Goal: Information Seeking & Learning: Check status

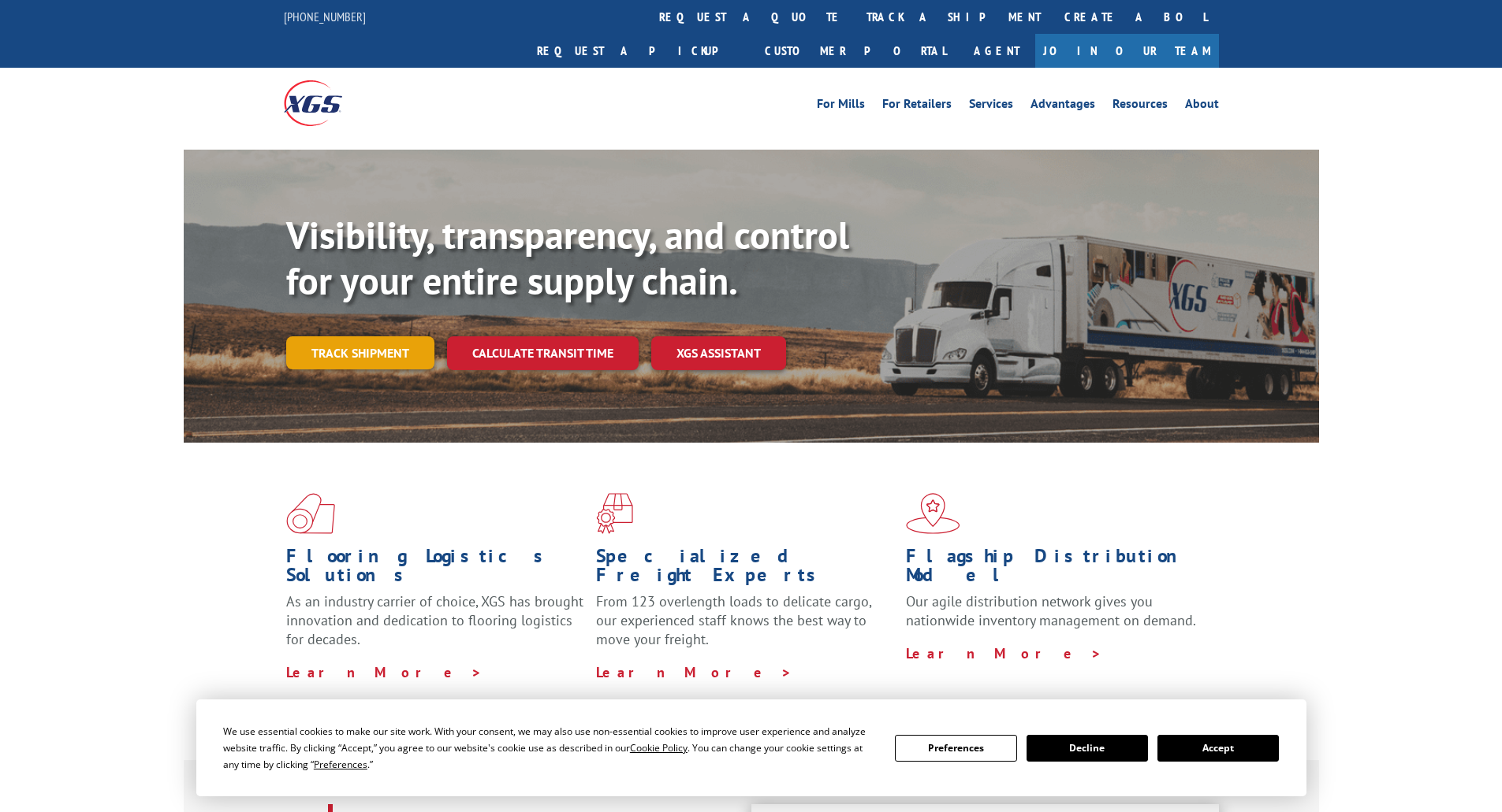
click at [416, 336] on link "Track shipment" at bounding box center [360, 353] width 148 height 34
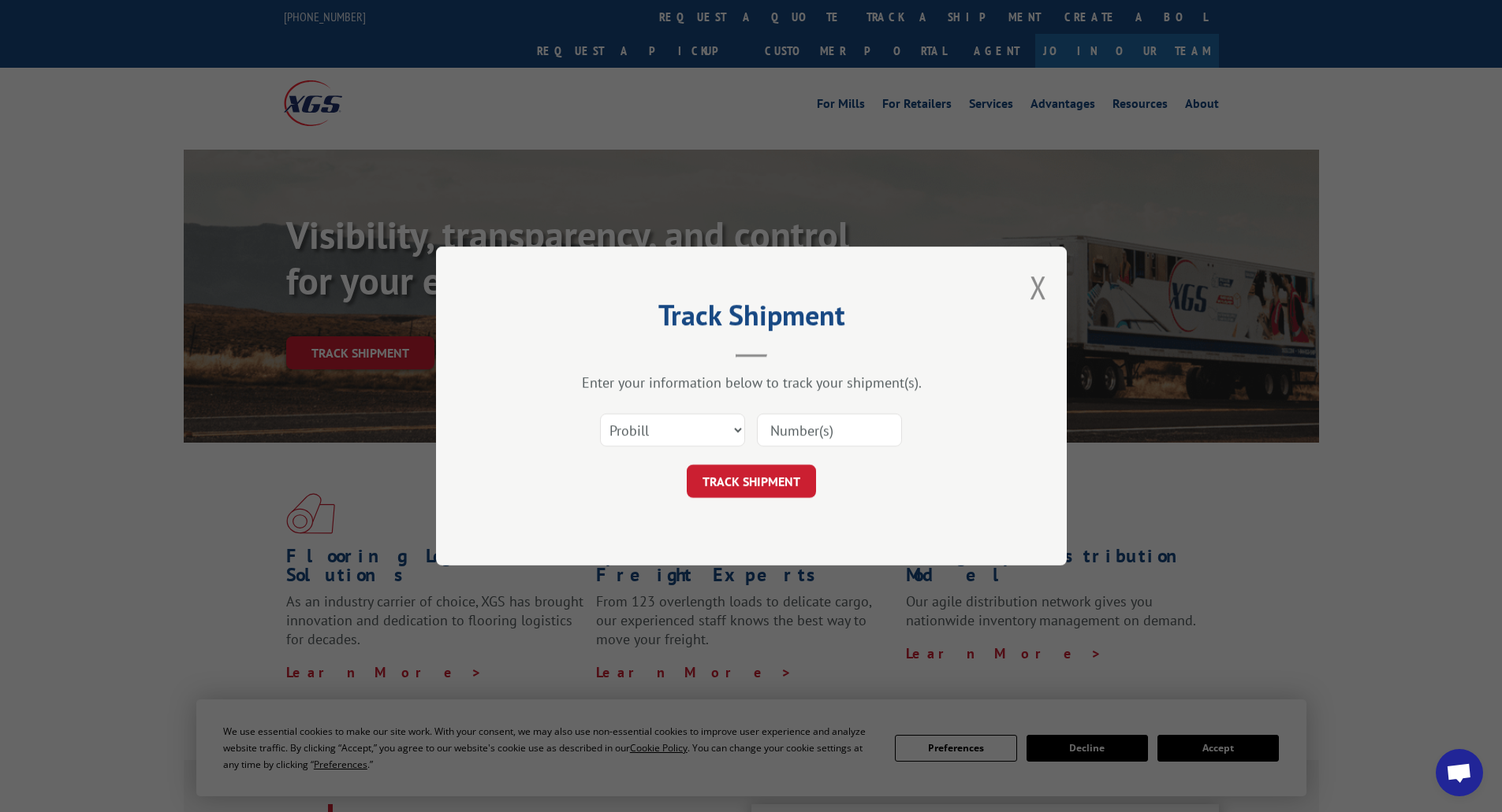
click at [849, 433] on input at bounding box center [829, 430] width 145 height 34
click at [726, 433] on select "Select category... Probill BOL PO" at bounding box center [673, 430] width 145 height 34
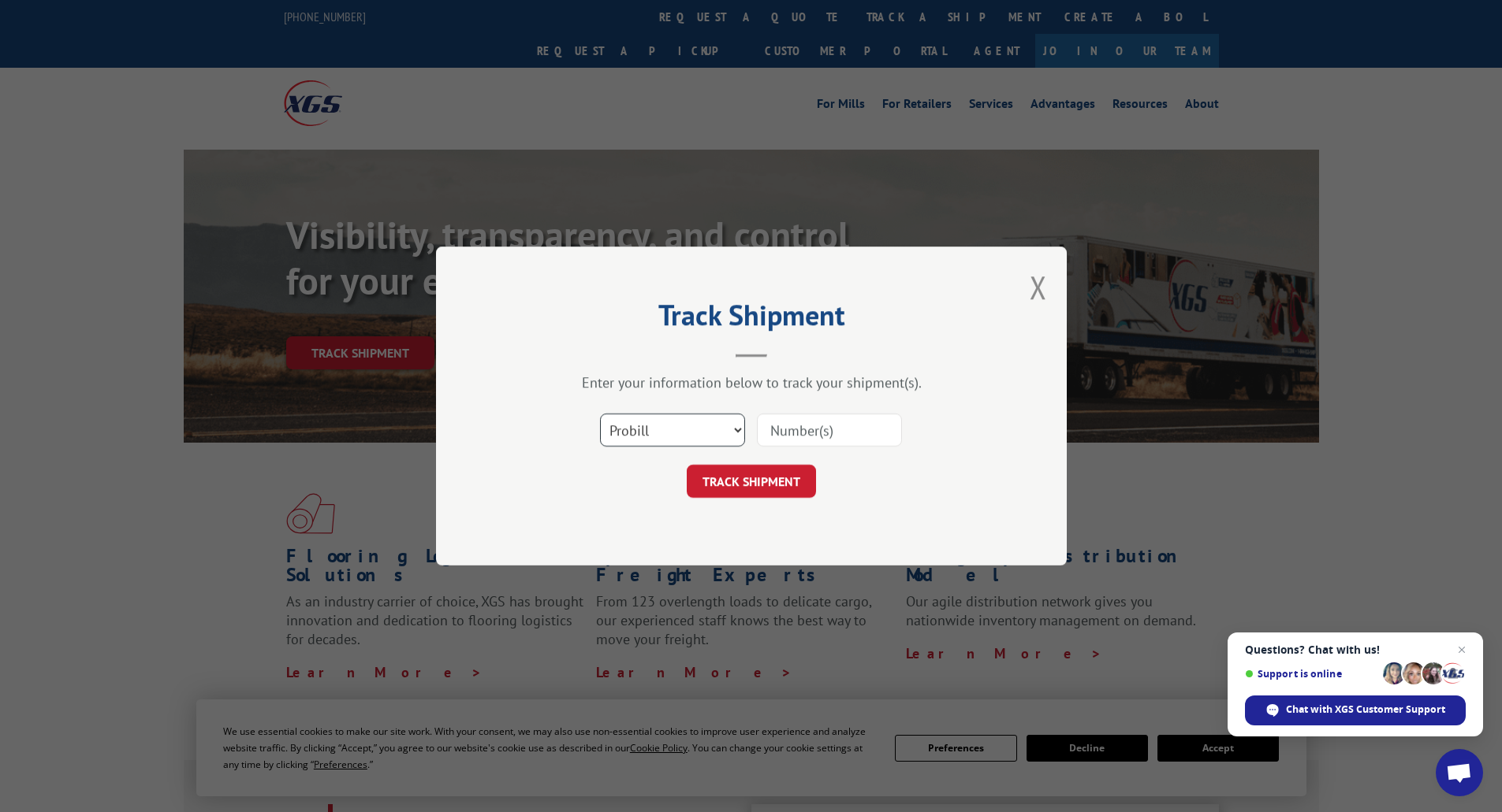
click at [600, 413] on select "Select category... Probill BOL PO" at bounding box center [673, 430] width 145 height 34
click at [853, 430] on input at bounding box center [829, 430] width 145 height 34
type input "17409303"
click button "TRACK SHIPMENT" at bounding box center [751, 481] width 130 height 34
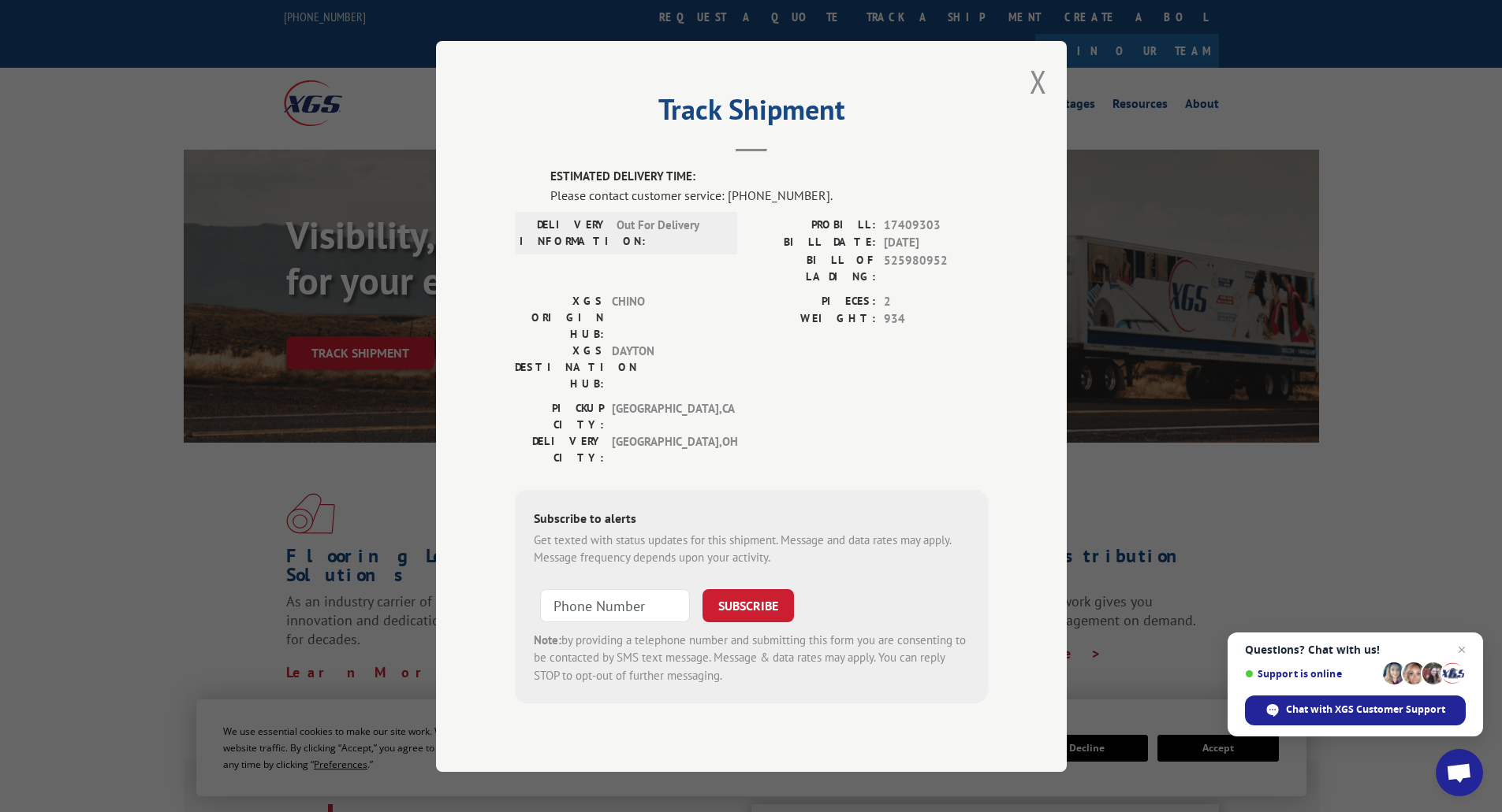
click at [958, 329] on span "934" at bounding box center [936, 318] width 104 height 18
click at [893, 341] on div "PIECES: 2 WEIGHT: 934" at bounding box center [869, 345] width 237 height 107
click at [782, 186] on label "ESTIMATED DELIVERY TIME:" at bounding box center [770, 176] width 438 height 18
click at [731, 401] on div "PICKUP CITY: [GEOGRAPHIC_DATA] , [GEOGRAPHIC_DATA] DELIVERY CITY: [GEOGRAPHIC_D…" at bounding box center [752, 437] width 473 height 74
drag, startPoint x: 913, startPoint y: 330, endPoint x: 833, endPoint y: 331, distance: 80.0
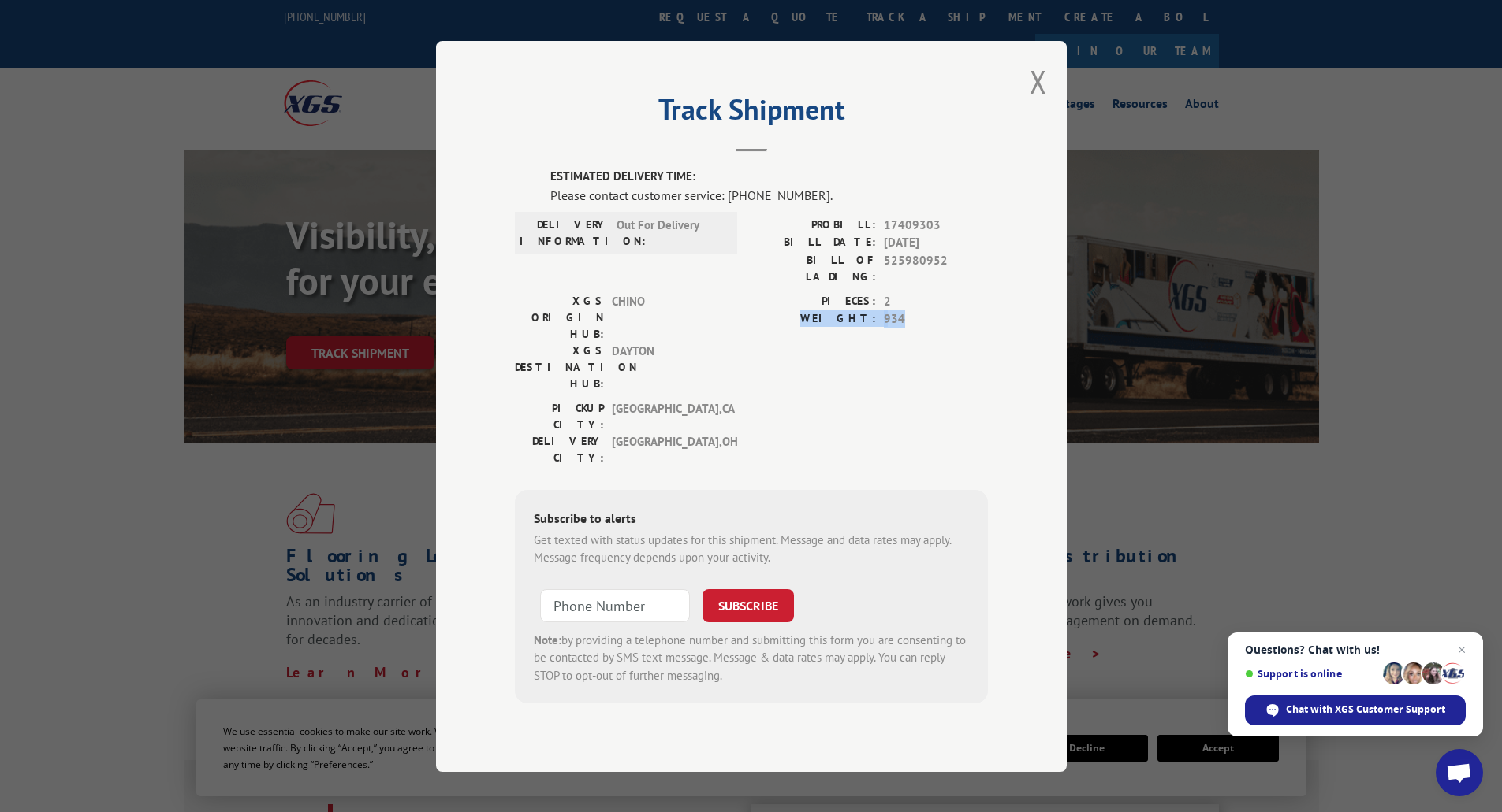
click at [833, 329] on div "WEIGHT: 934" at bounding box center [869, 318] width 237 height 18
click at [1040, 102] on button "Close modal" at bounding box center [1038, 81] width 18 height 42
